Goal: Communication & Community: Answer question/provide support

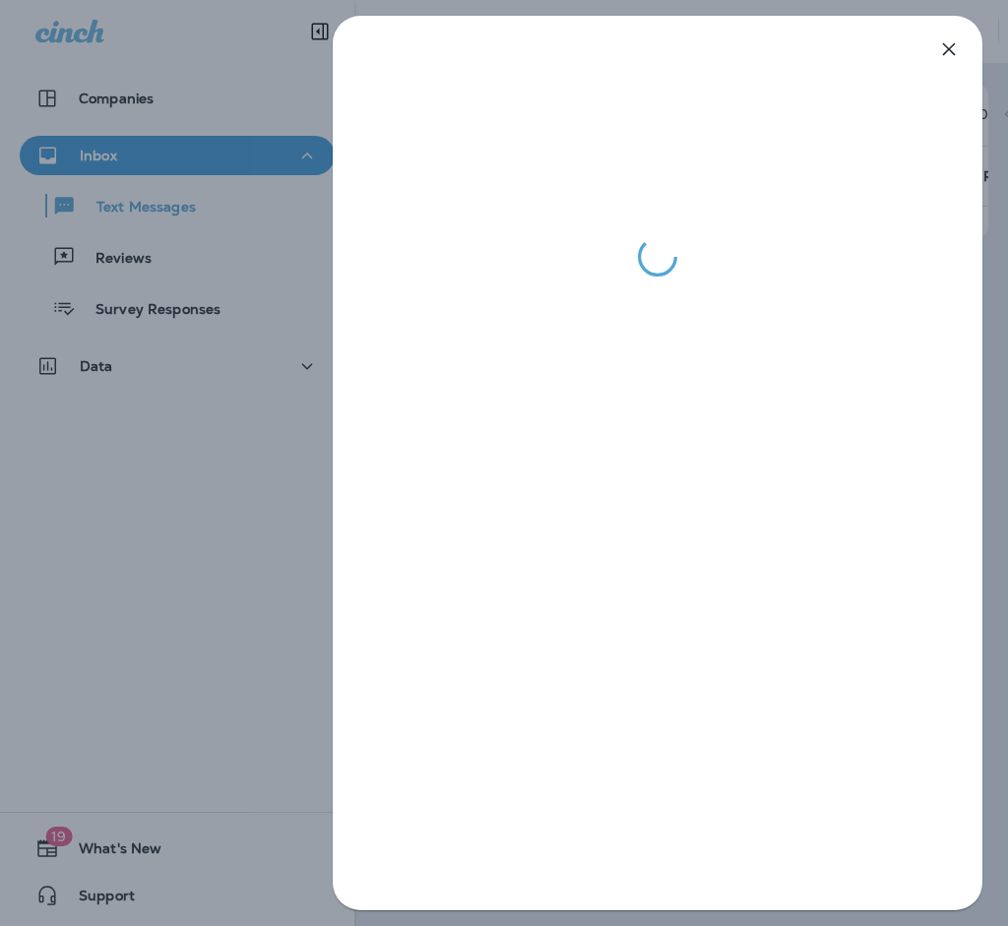
click at [956, 44] on icon "button" at bounding box center [949, 49] width 24 height 24
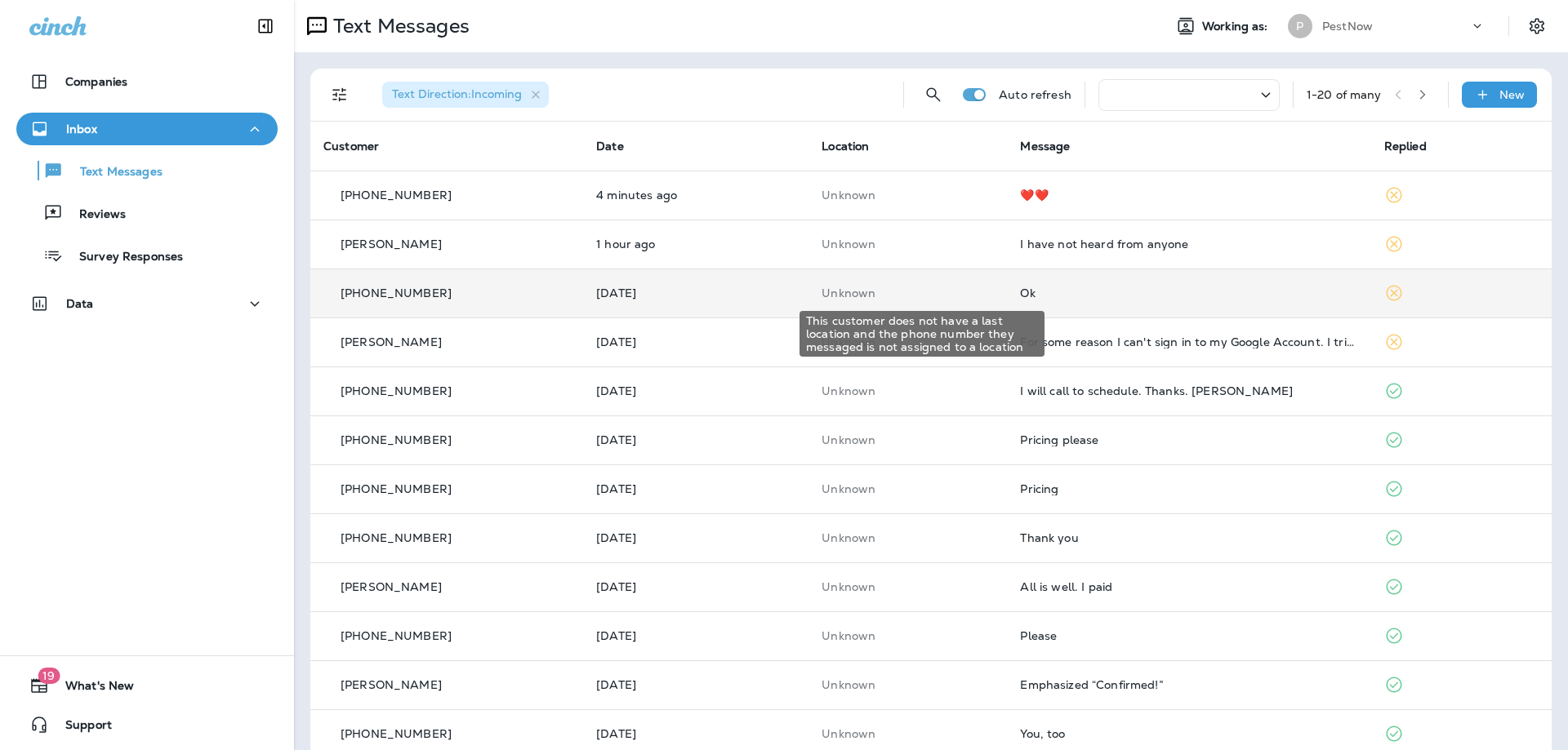
click at [835, 295] on p "Unknown" at bounding box center [908, 293] width 173 height 13
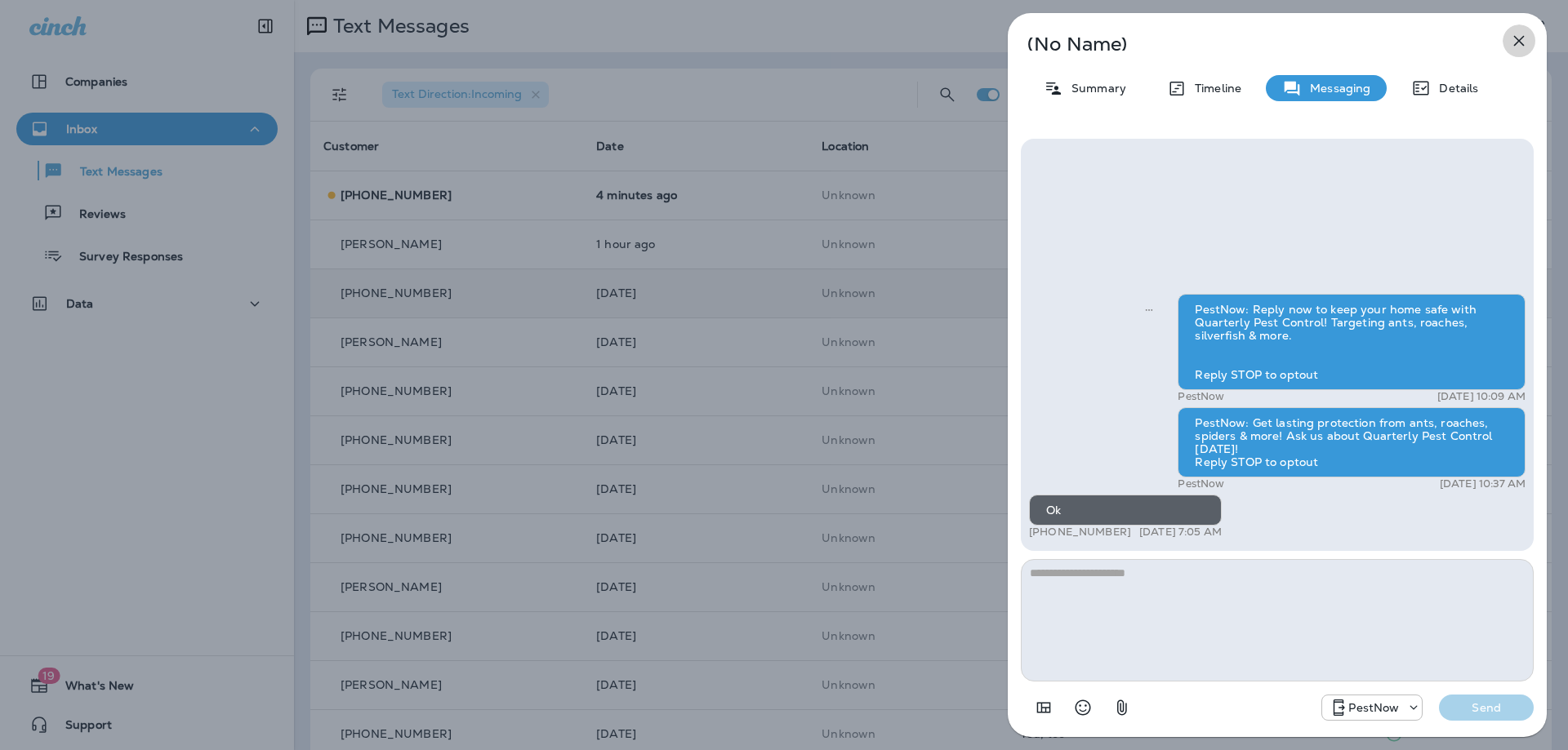
click at [835, 38] on icon "button" at bounding box center [1519, 41] width 20 height 20
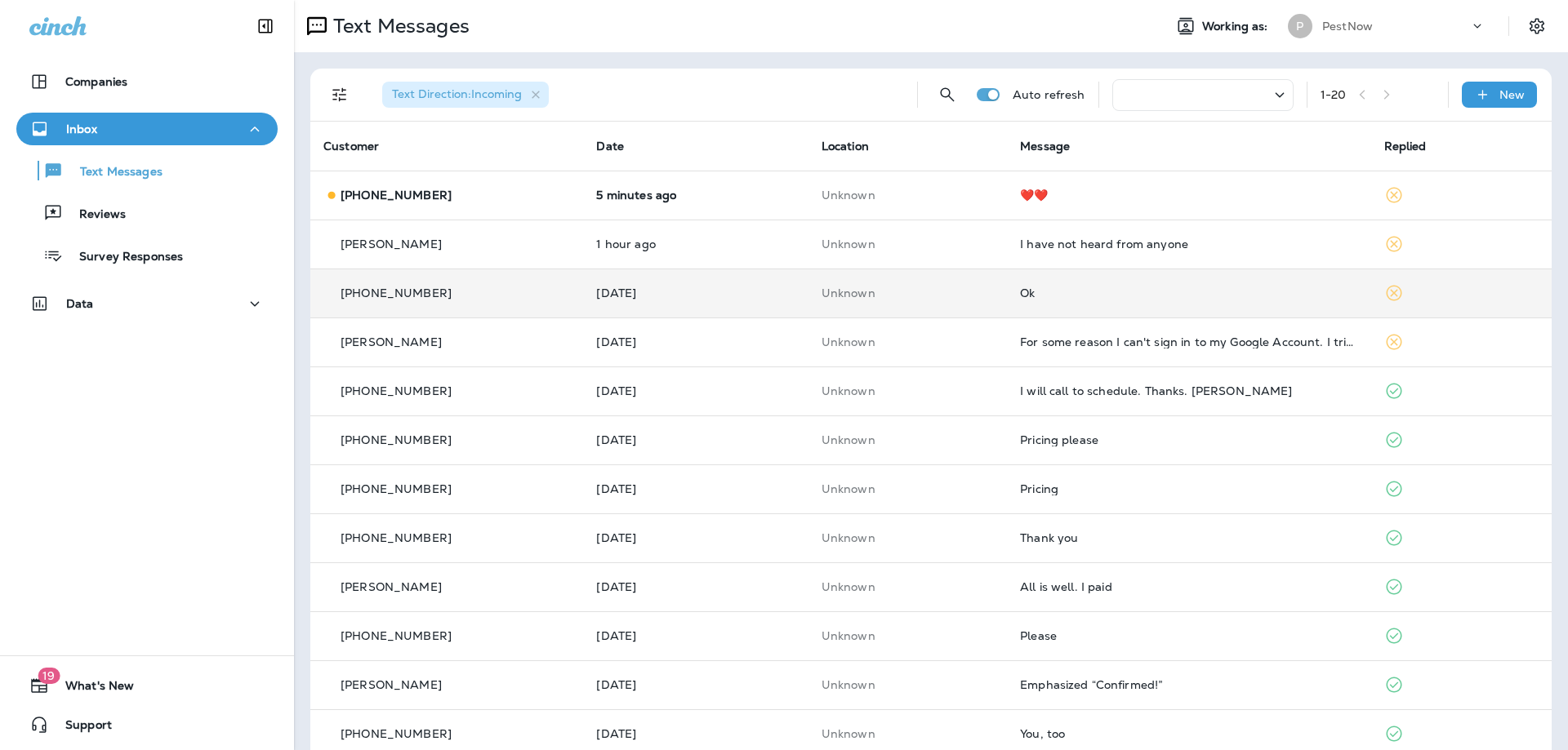
click at [835, 199] on div "❤️❤️" at bounding box center [1188, 195] width 337 height 13
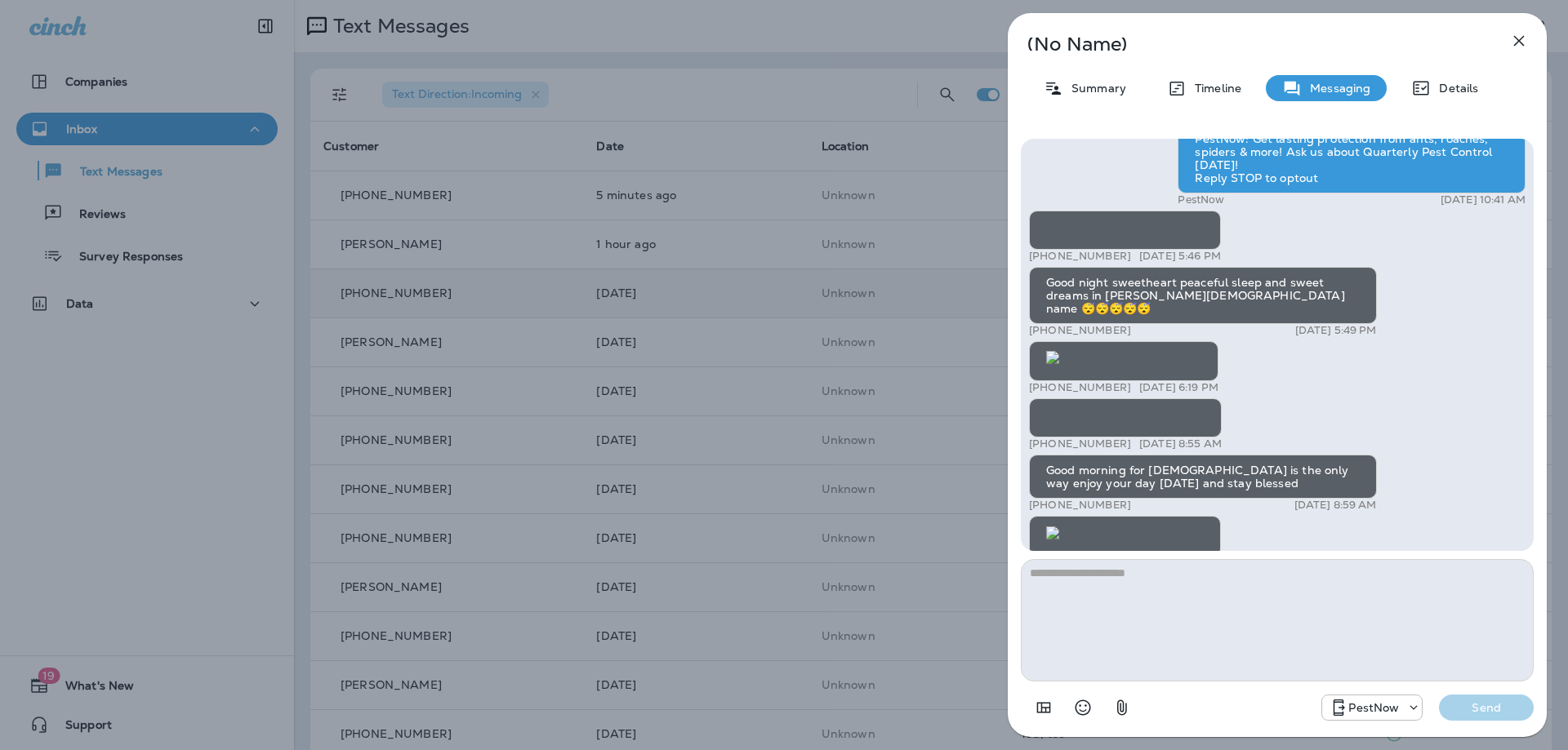
scroll to position [-4001, 0]
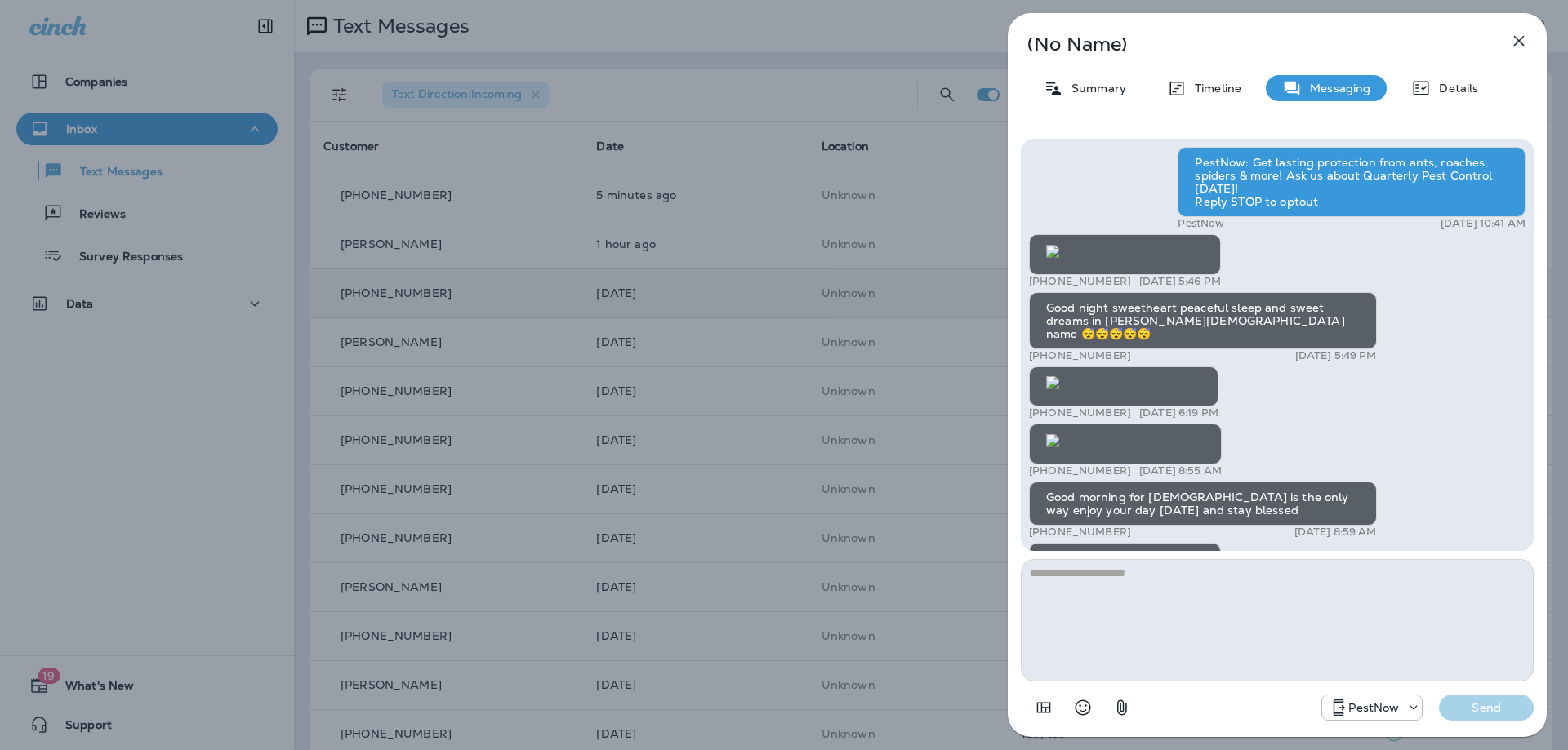
click at [835, 91] on p "Summary" at bounding box center [1094, 88] width 63 height 13
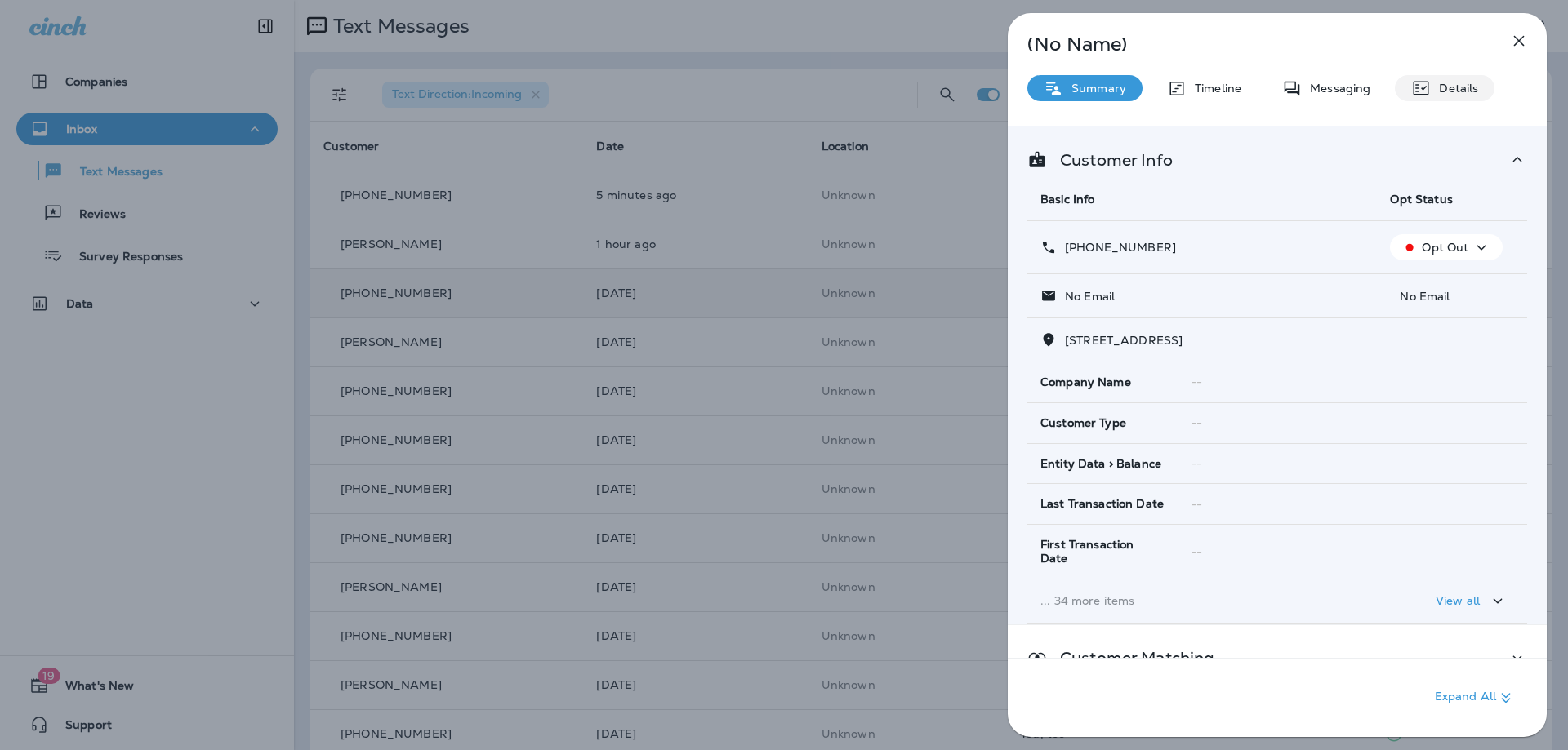
click at [835, 90] on p "Details" at bounding box center [1454, 88] width 47 height 13
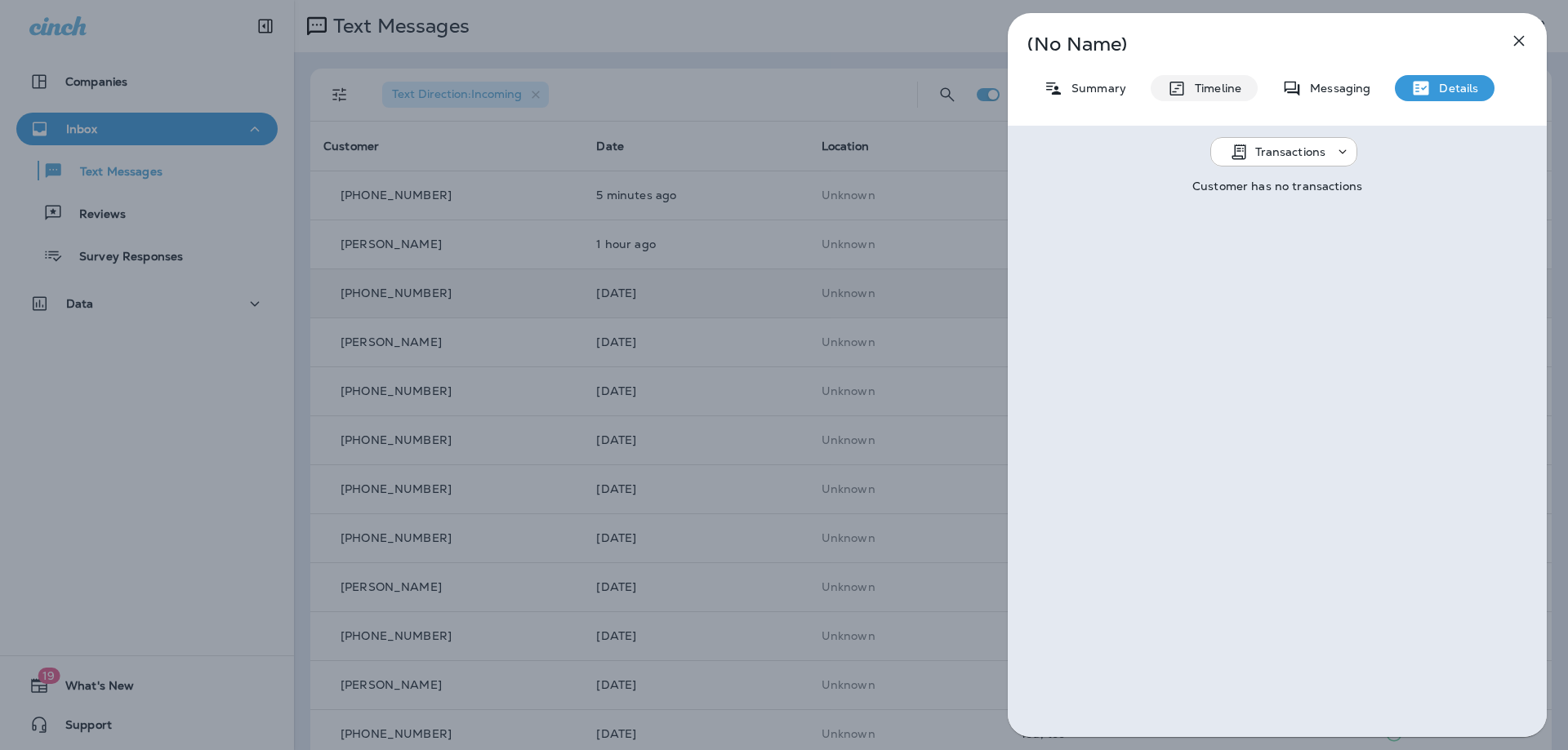
click at [835, 83] on p "Timeline" at bounding box center [1214, 88] width 55 height 13
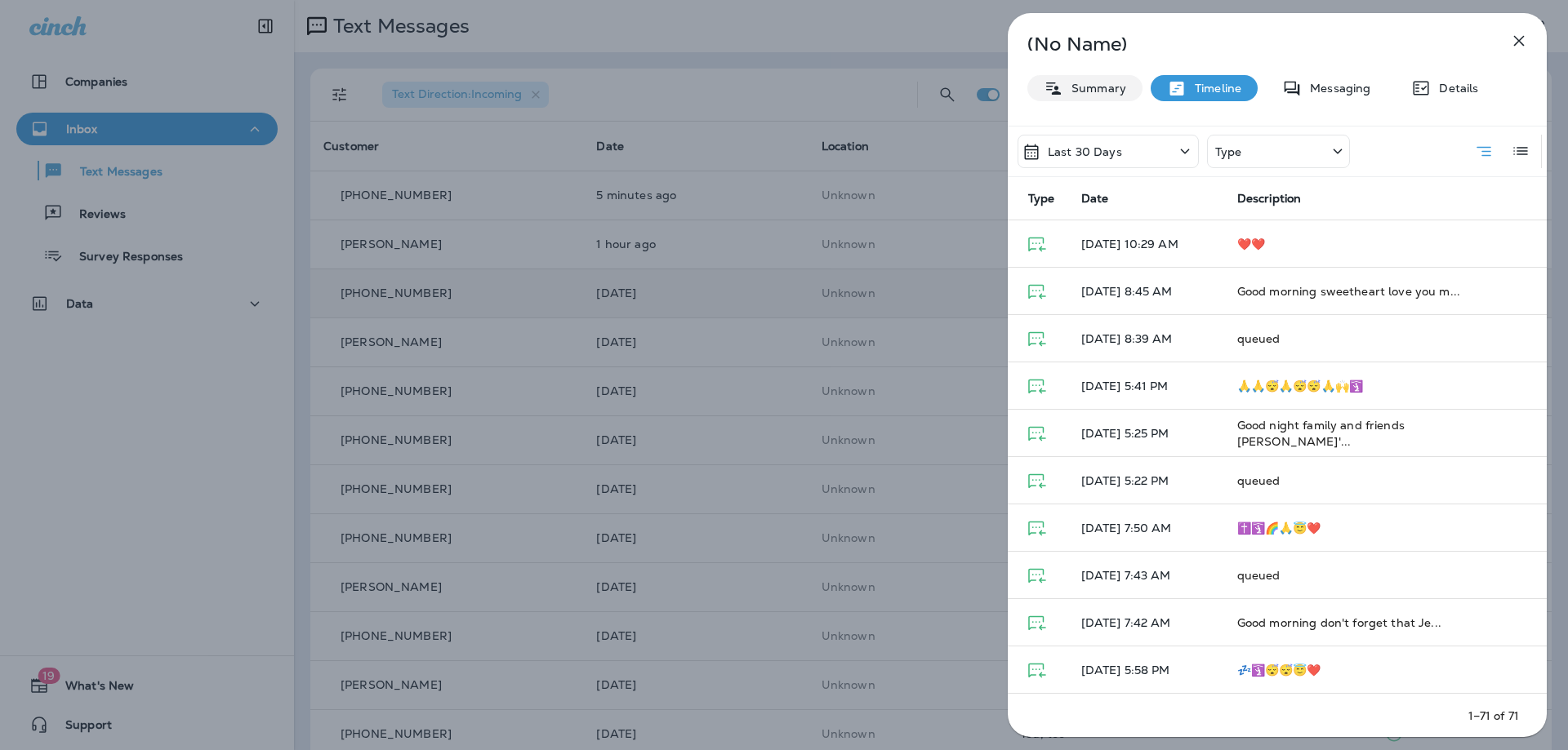
click at [835, 89] on p "Summary" at bounding box center [1094, 88] width 63 height 13
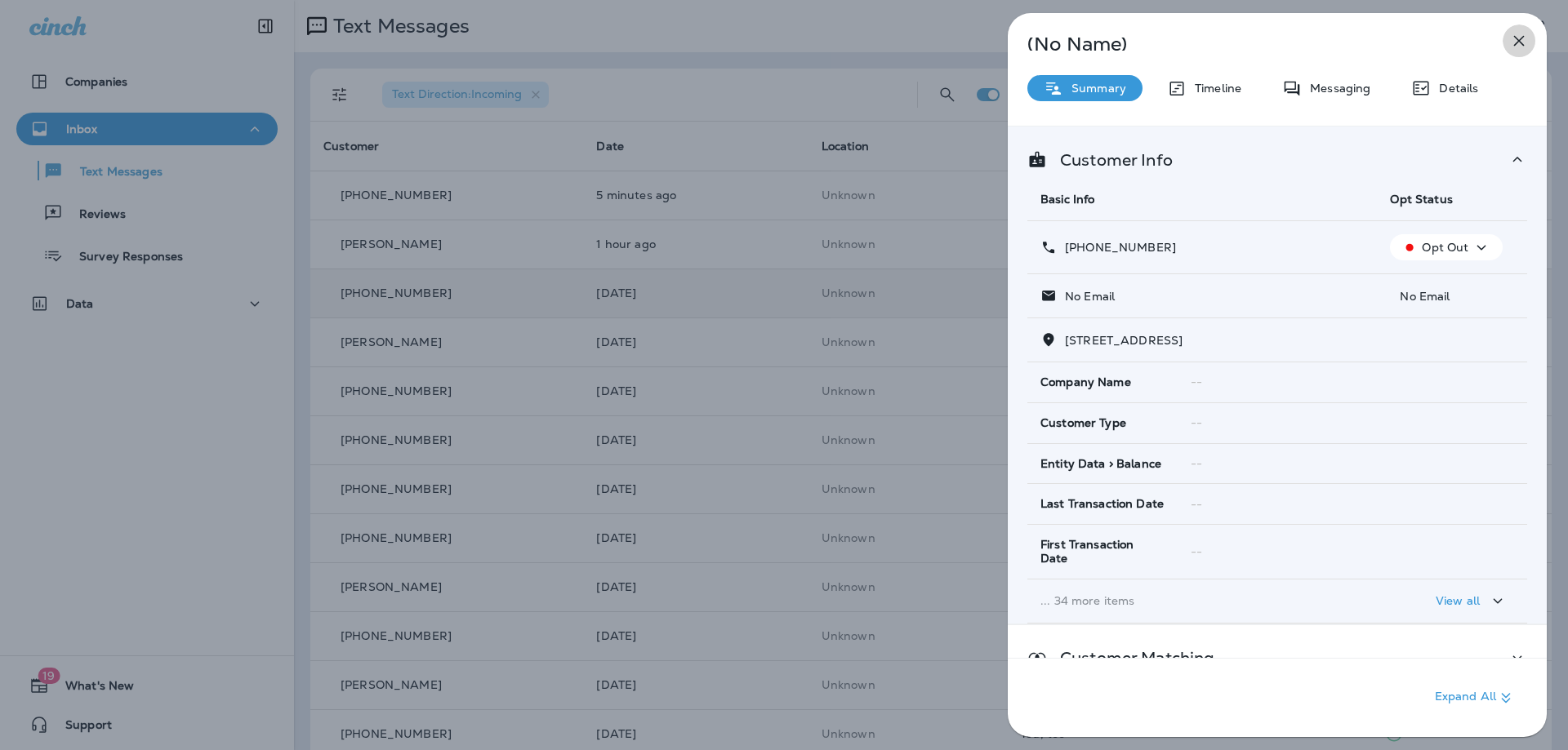
click at [835, 40] on icon "button" at bounding box center [1519, 41] width 20 height 20
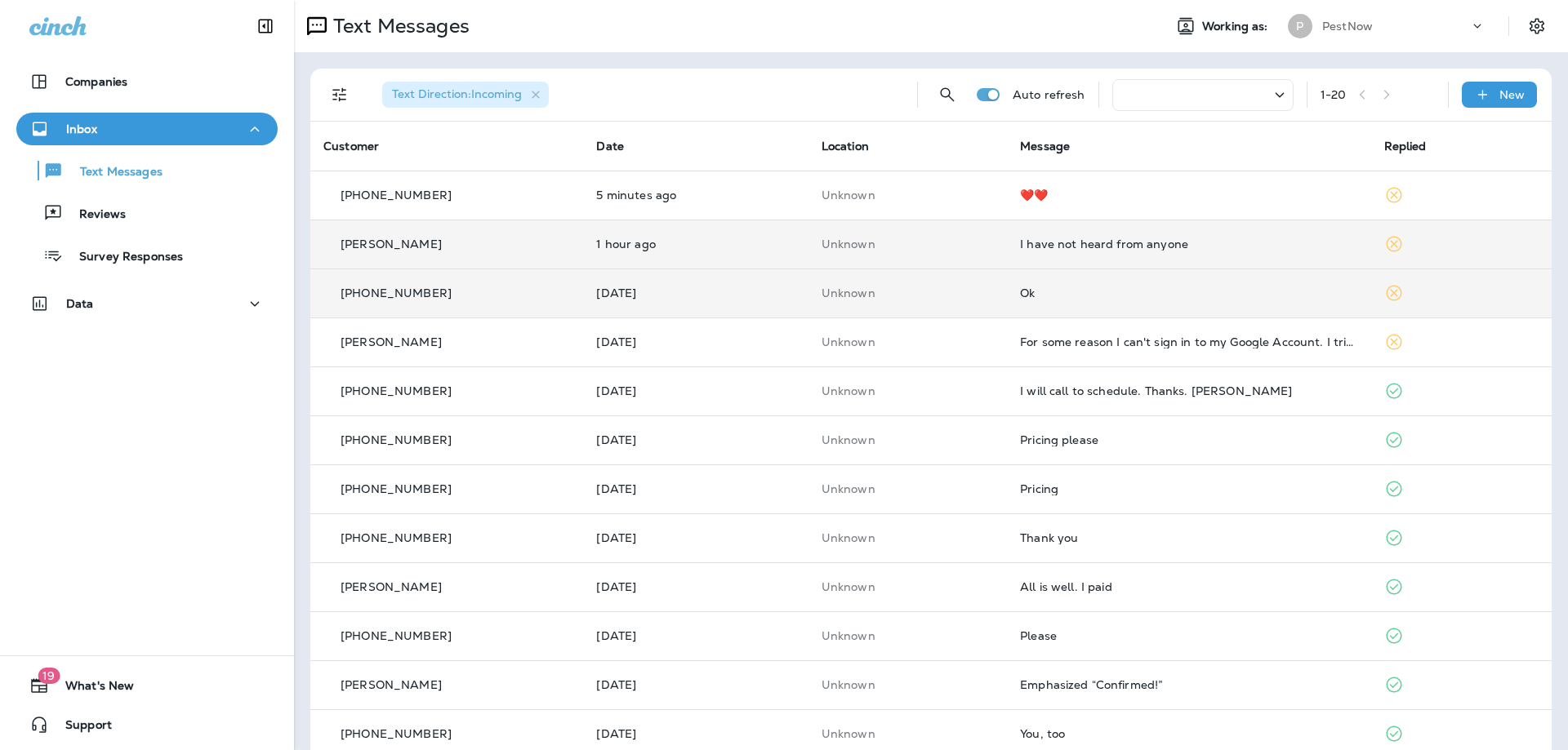
click at [835, 249] on div "I have not heard from anyone" at bounding box center [1188, 244] width 337 height 13
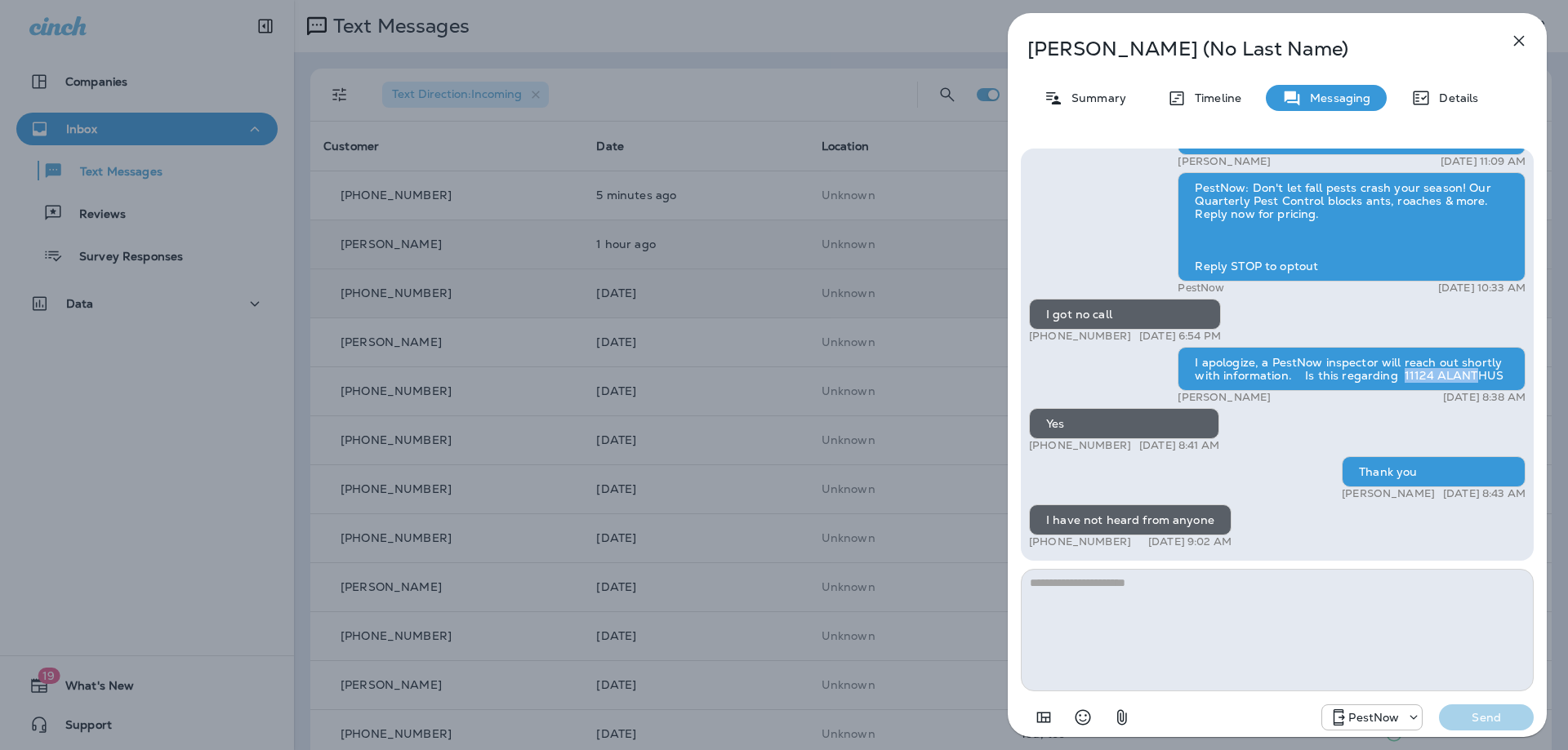
drag, startPoint x: 1466, startPoint y: 377, endPoint x: 1399, endPoint y: 378, distance: 67.0
click at [835, 378] on div "I apologize, a PestNow inspector will reach out shortly with information. Is th…" at bounding box center [1351, 368] width 348 height 44
copy div "11124 ALANT"
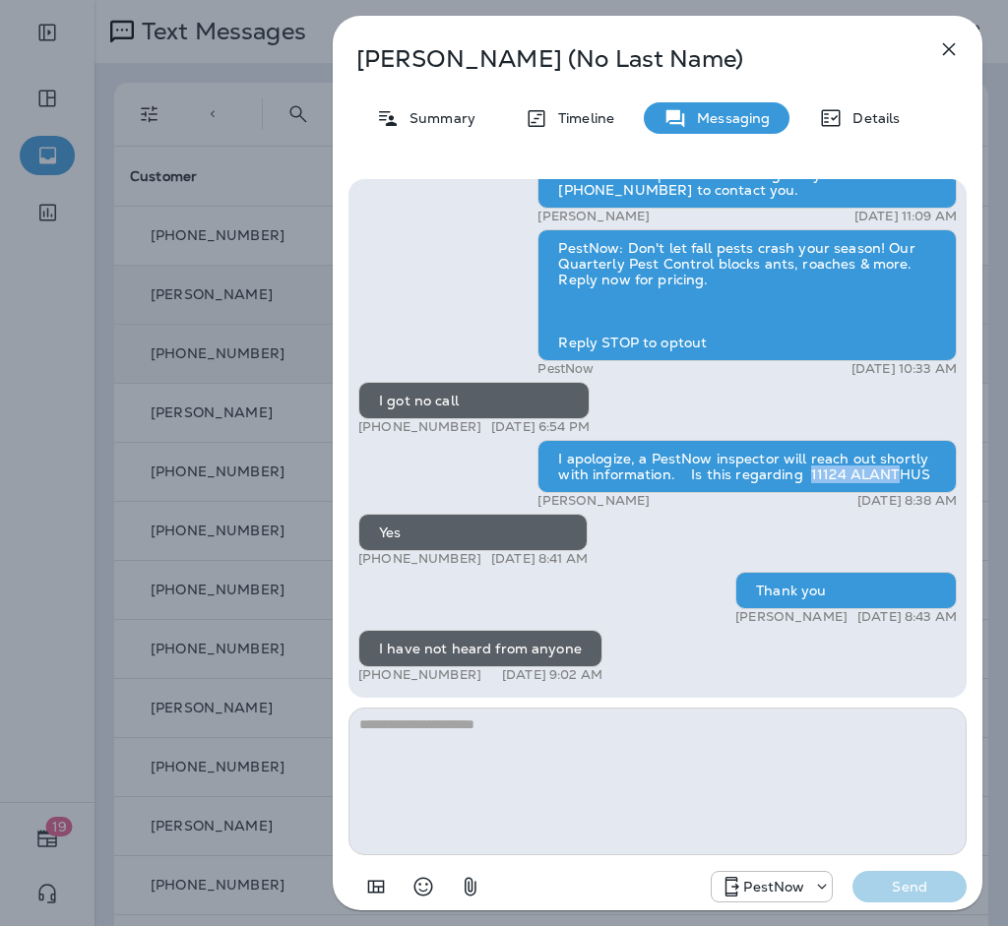
click at [942, 48] on icon "button" at bounding box center [949, 49] width 24 height 24
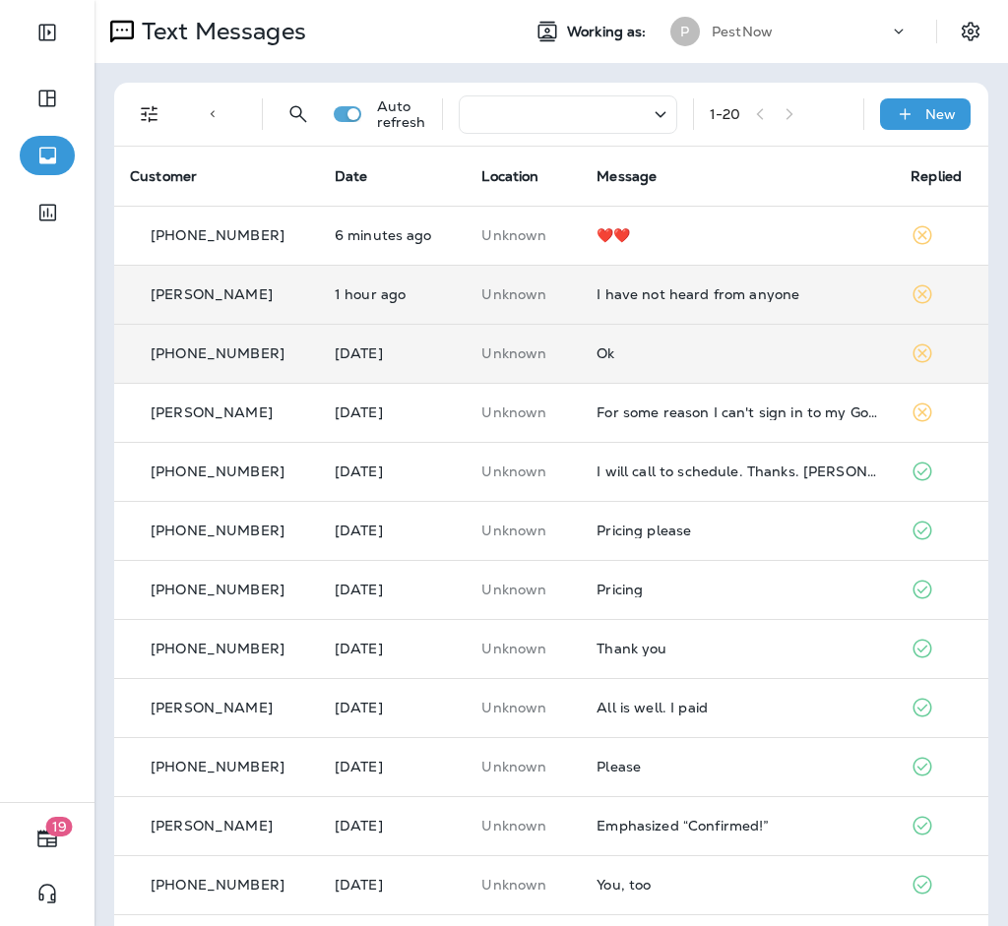
click at [678, 306] on td "I have not heard from anyone" at bounding box center [738, 294] width 314 height 59
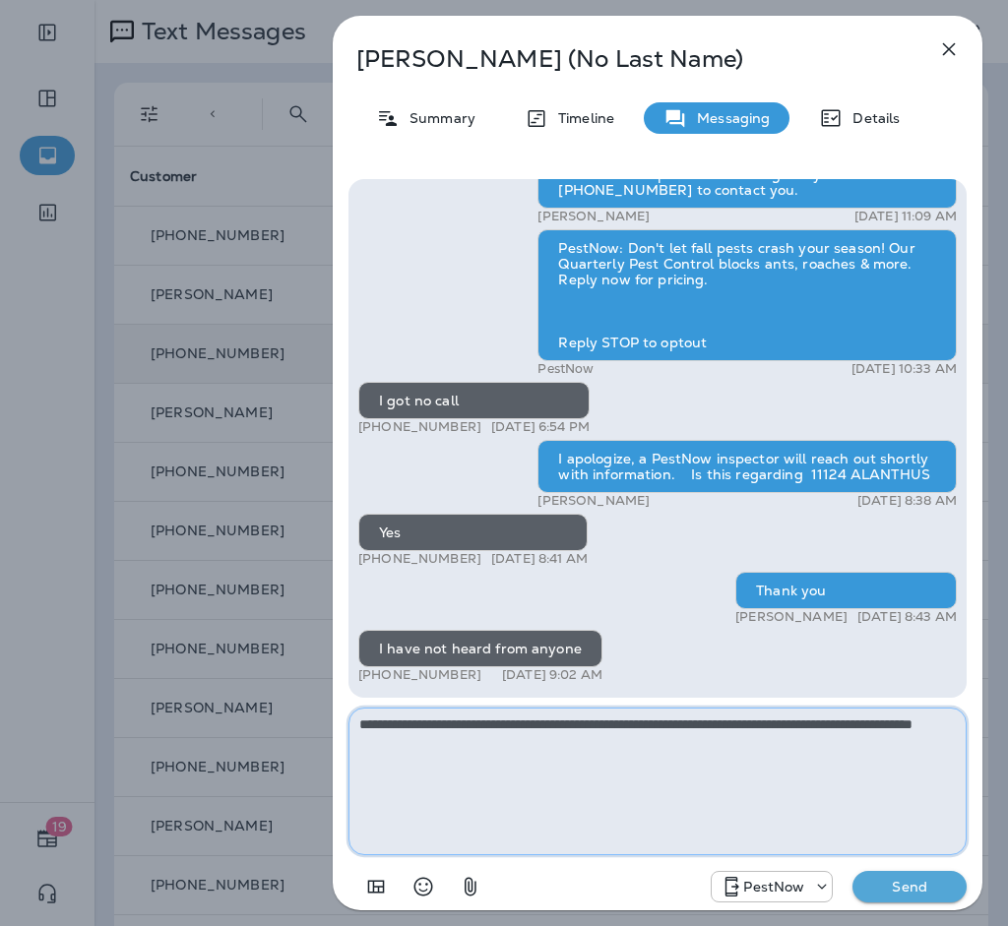
type textarea "**********"
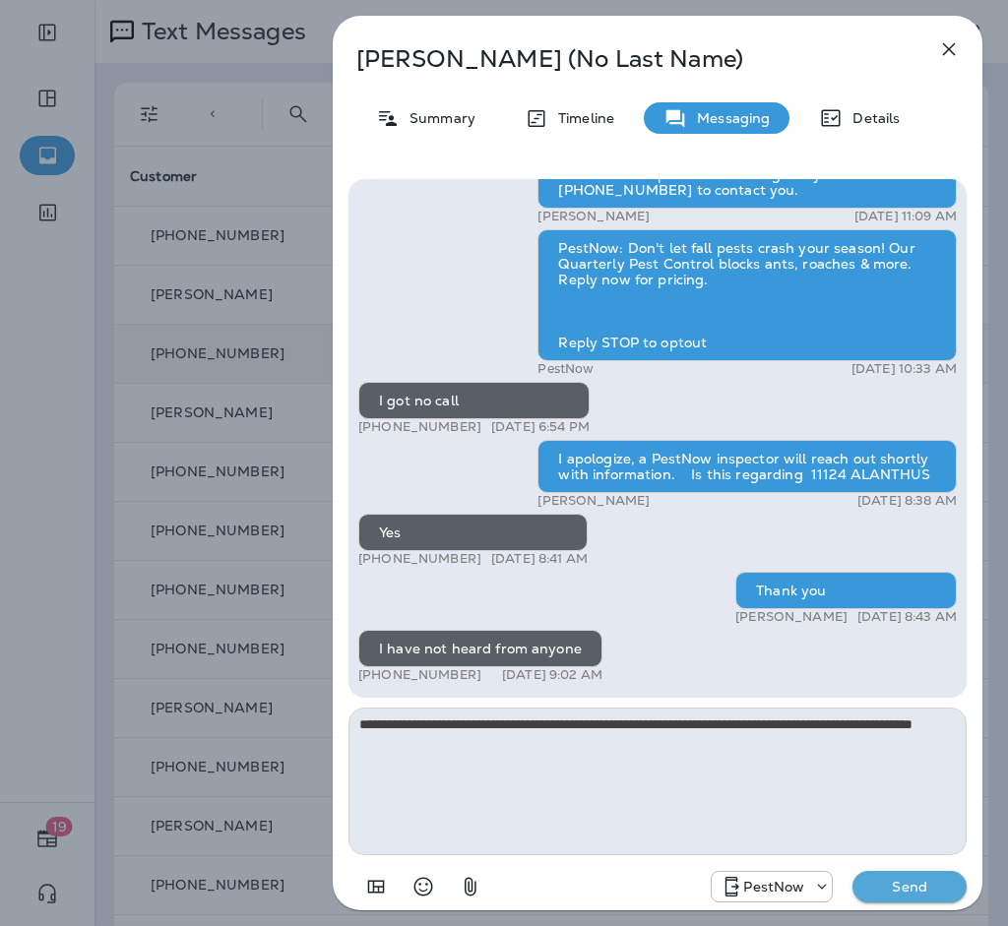
click at [929, 885] on p "Send" at bounding box center [909, 887] width 83 height 18
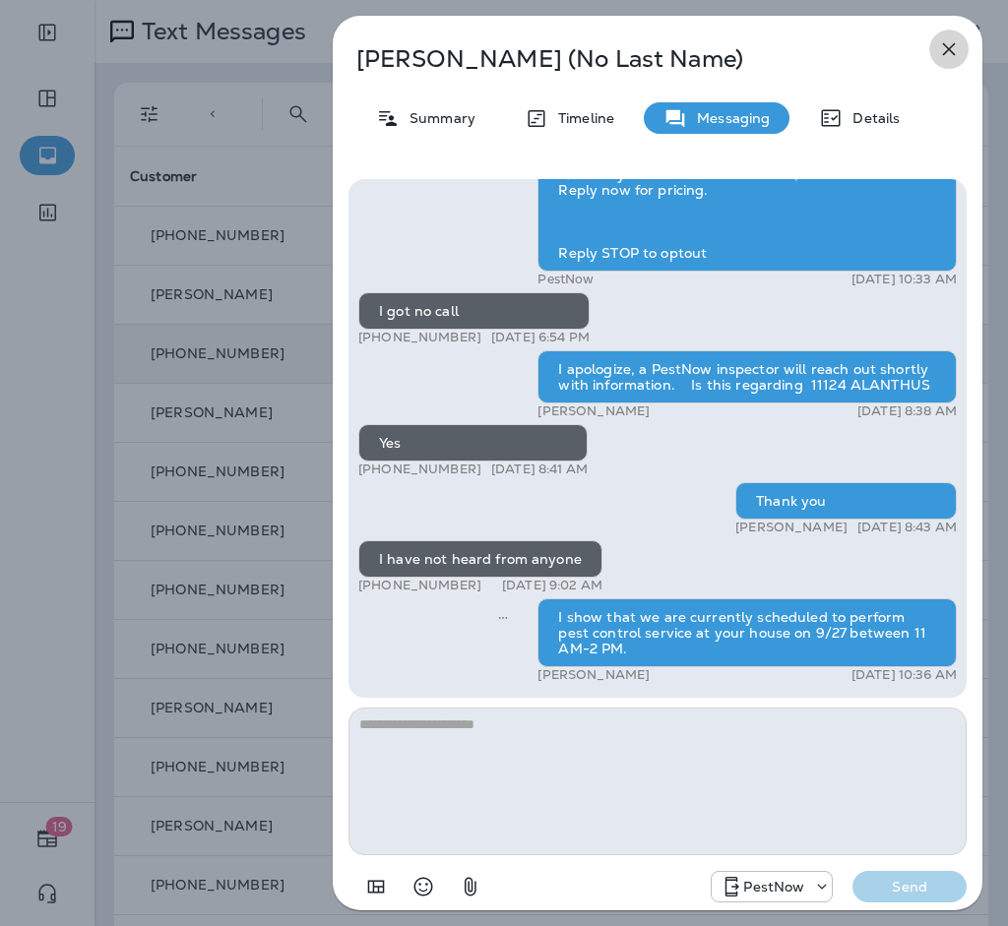
click at [939, 42] on icon "button" at bounding box center [949, 49] width 24 height 24
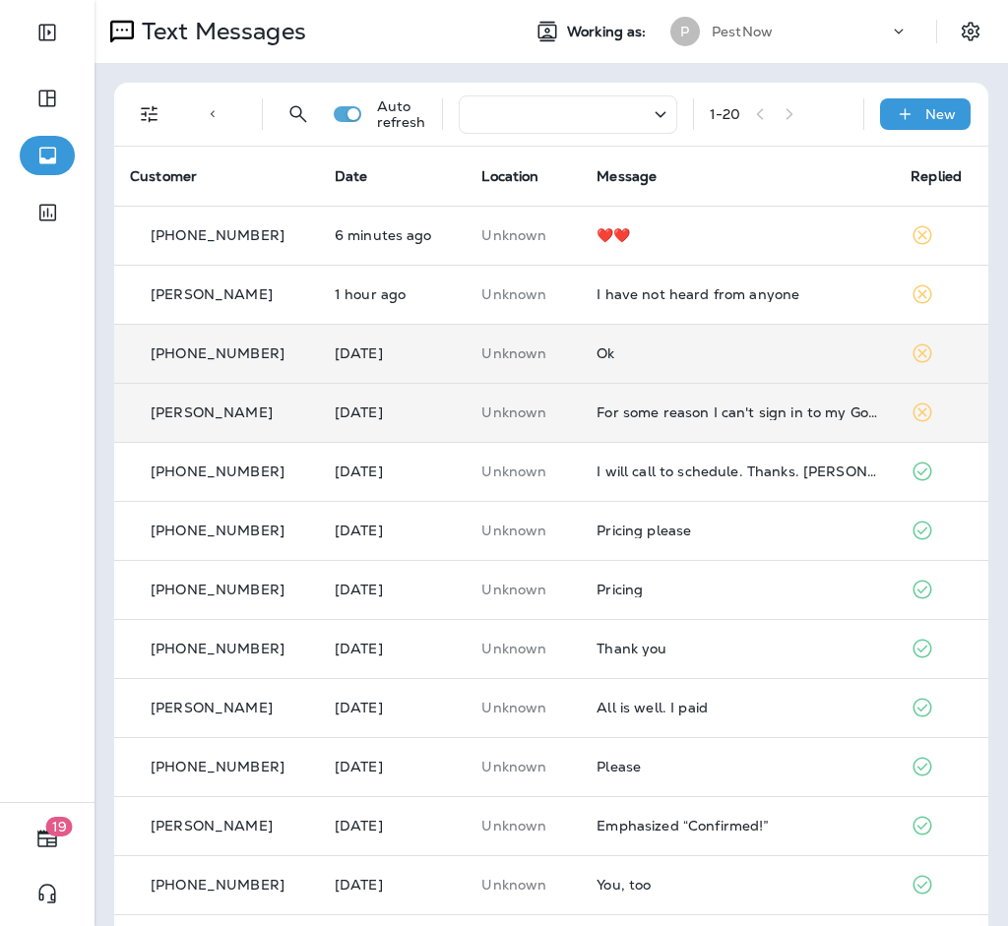
click at [747, 421] on td "For some reason I can't sign in to my Google Account. I tried several times and…" at bounding box center [738, 412] width 314 height 59
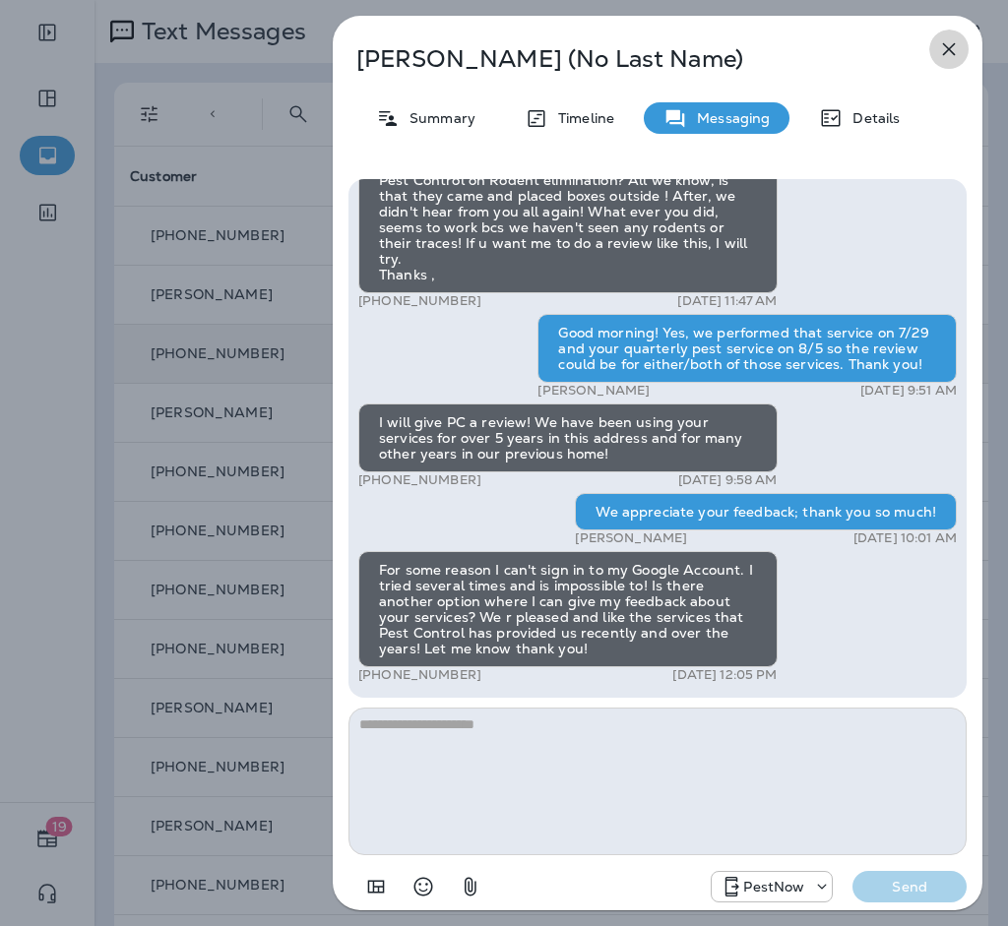
click at [946, 43] on icon "button" at bounding box center [949, 49] width 24 height 24
